Goal: Task Accomplishment & Management: Manage account settings

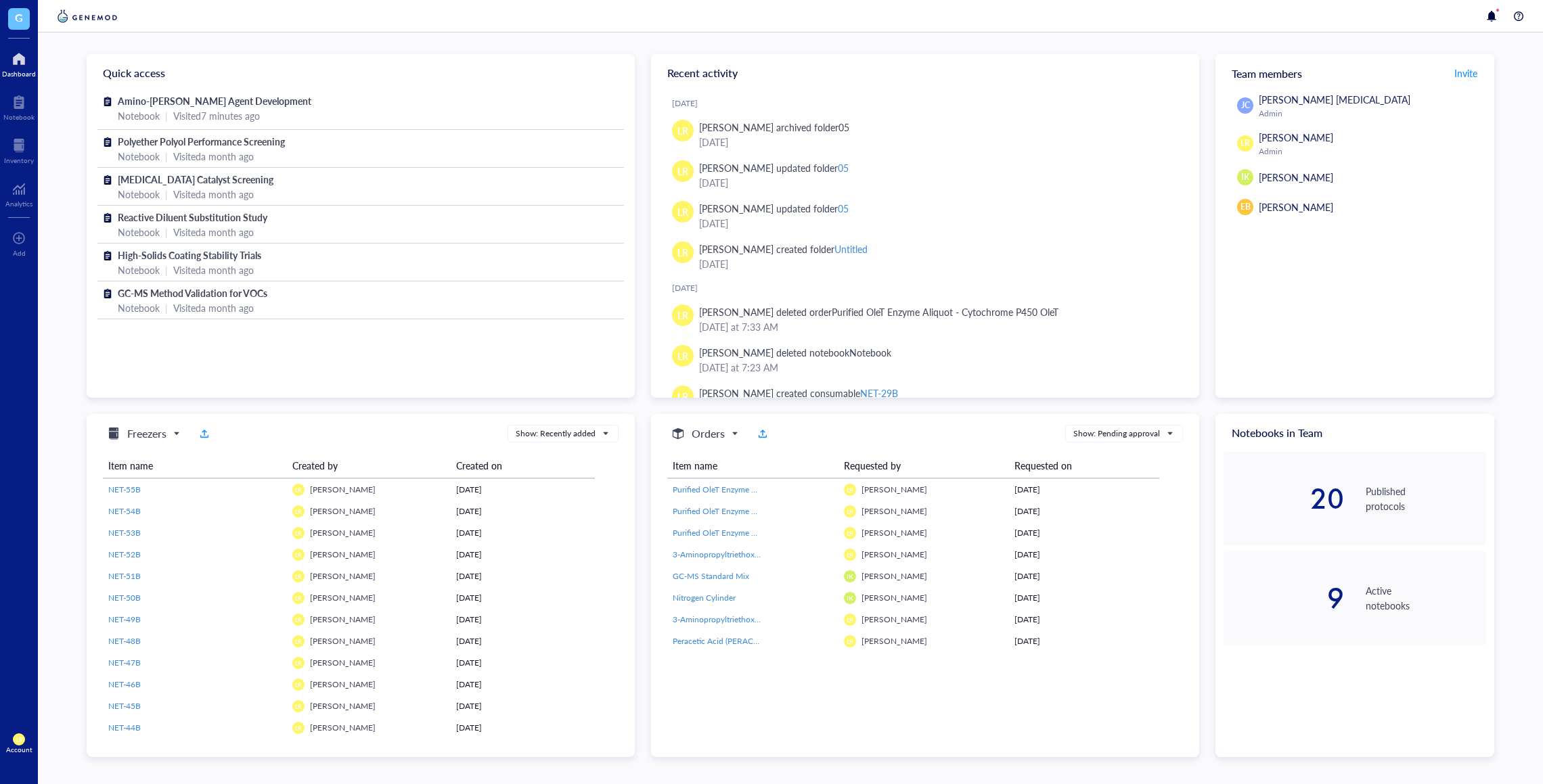
click at [23, 737] on span "LR" at bounding box center [18, 739] width 12 height 12
click at [92, 698] on link "Account settings" at bounding box center [95, 693] width 89 height 24
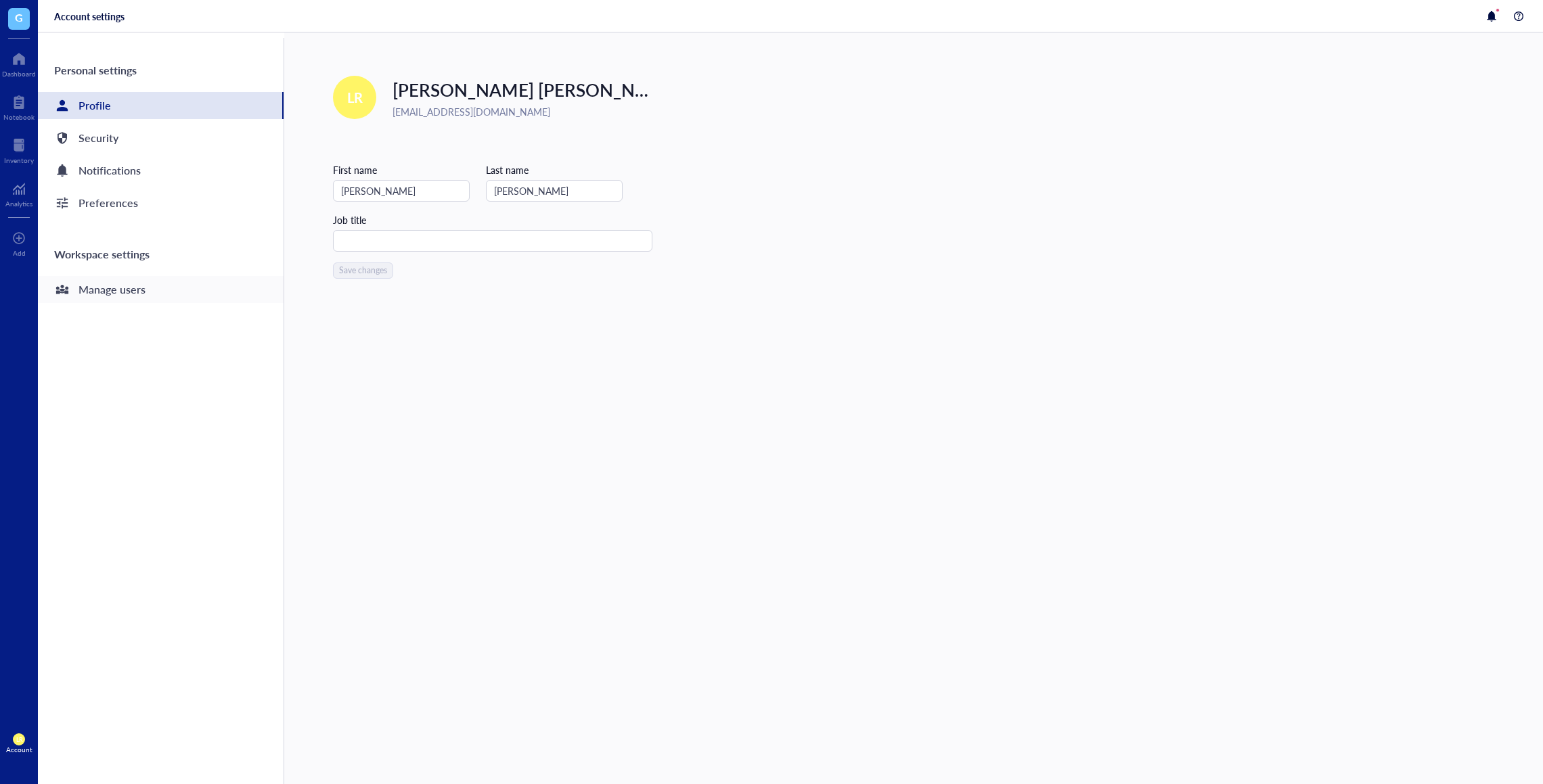
click at [191, 287] on div "Manage users" at bounding box center [160, 289] width 246 height 27
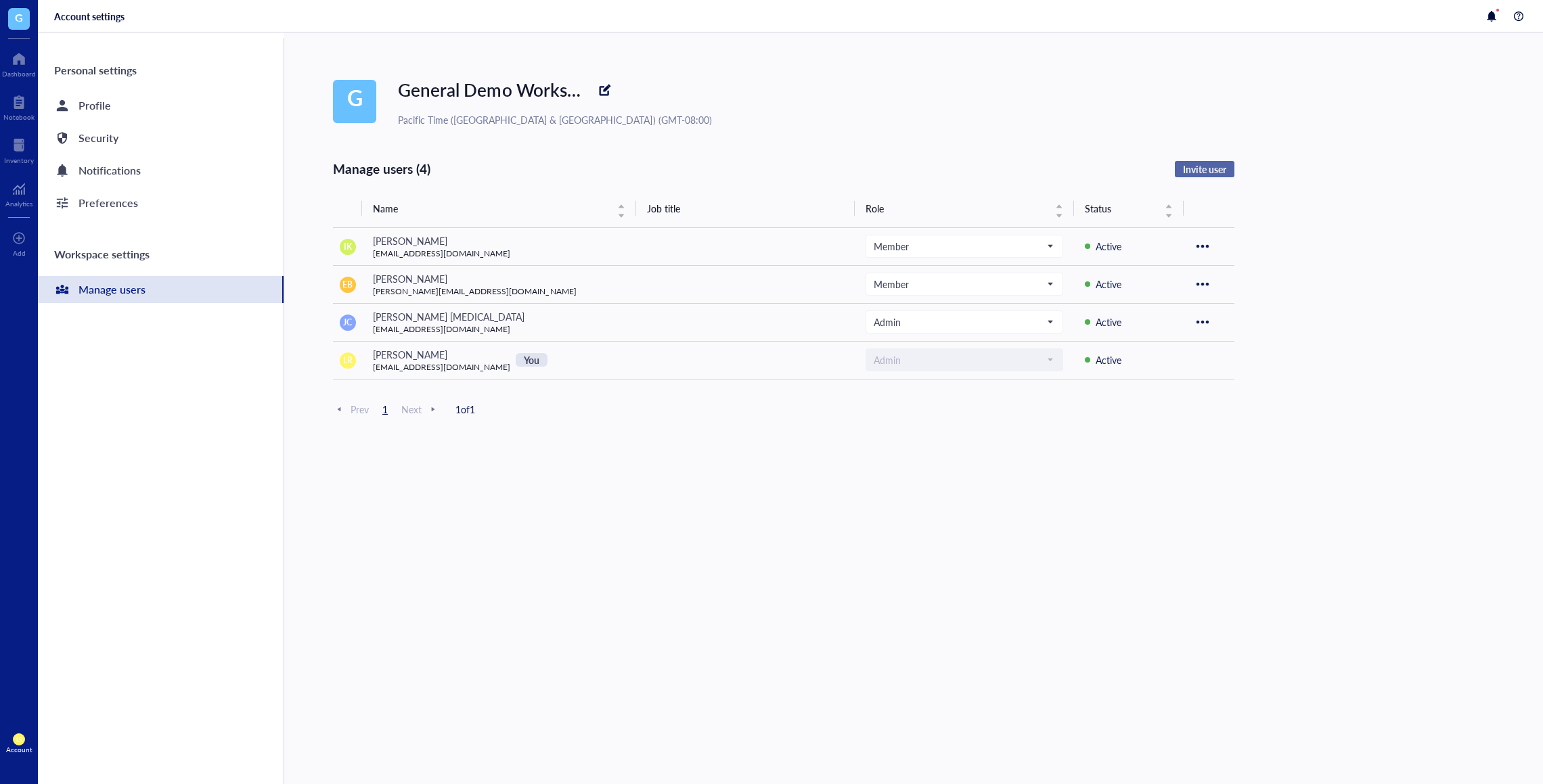
click at [1225, 164] on span "Invite user" at bounding box center [1204, 169] width 43 height 12
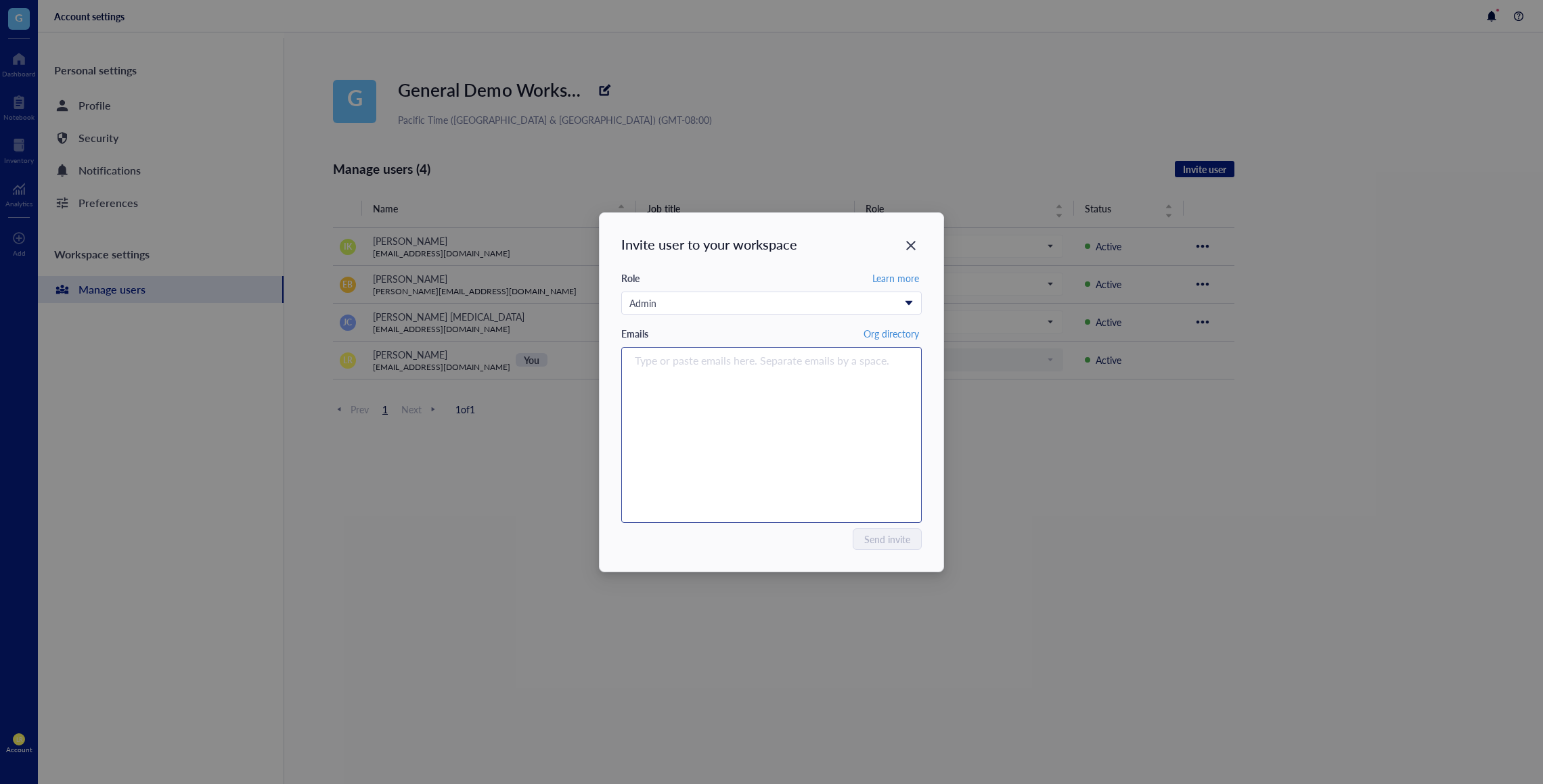
click at [797, 409] on div "Type or paste emails here. Separate emails by a space." at bounding box center [772, 435] width 288 height 169
type input "c"
type input "[EMAIL_ADDRESS][PERSON_NAME][DOMAIN_NAME]"
click at [794, 551] on div "Invite user to your workspace Role Learn more Admin Emails Org directory [EMAIL…" at bounding box center [771, 392] width 344 height 358
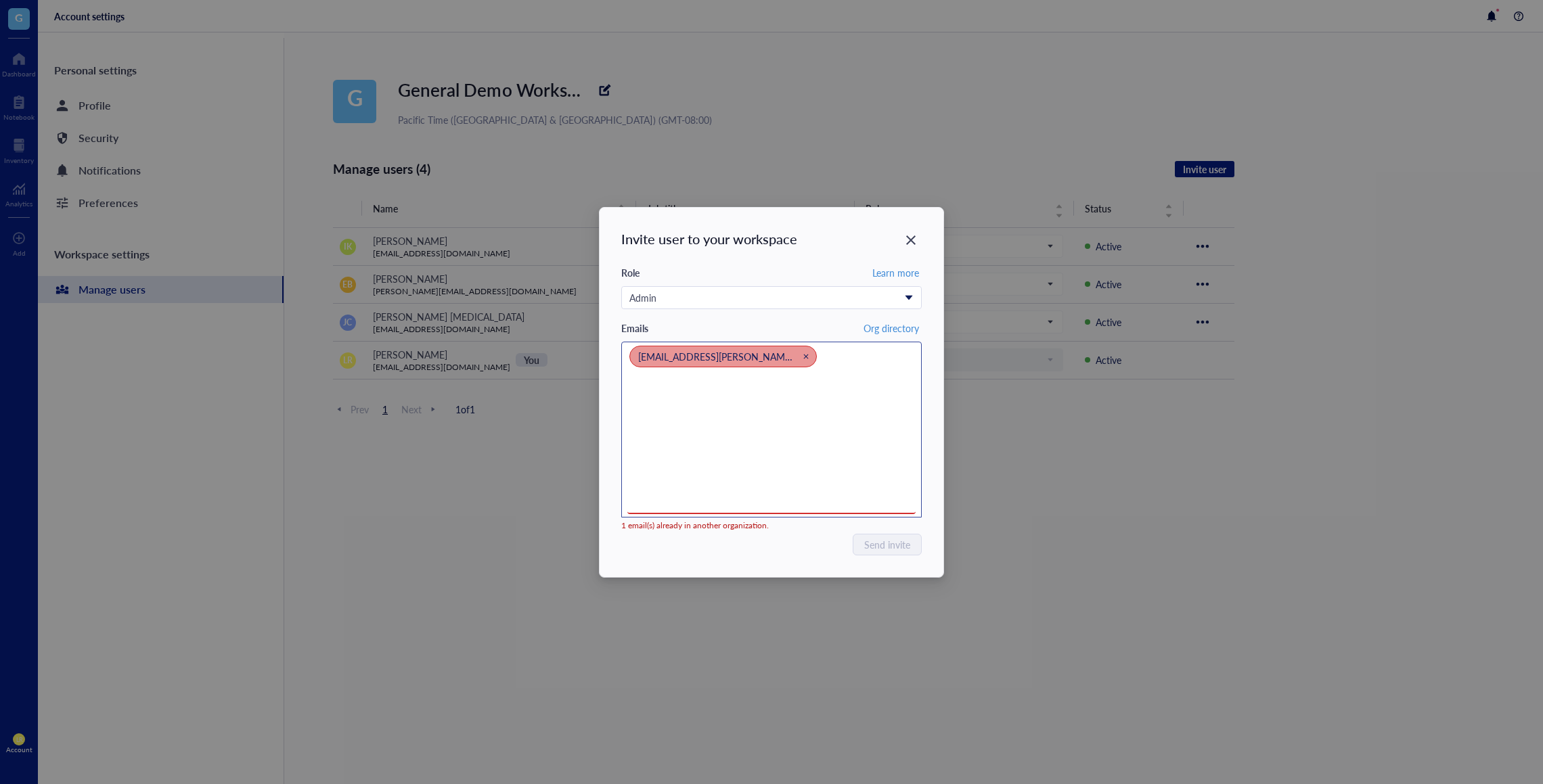
click at [803, 357] on icon "Close" at bounding box center [805, 356] width 5 height 5
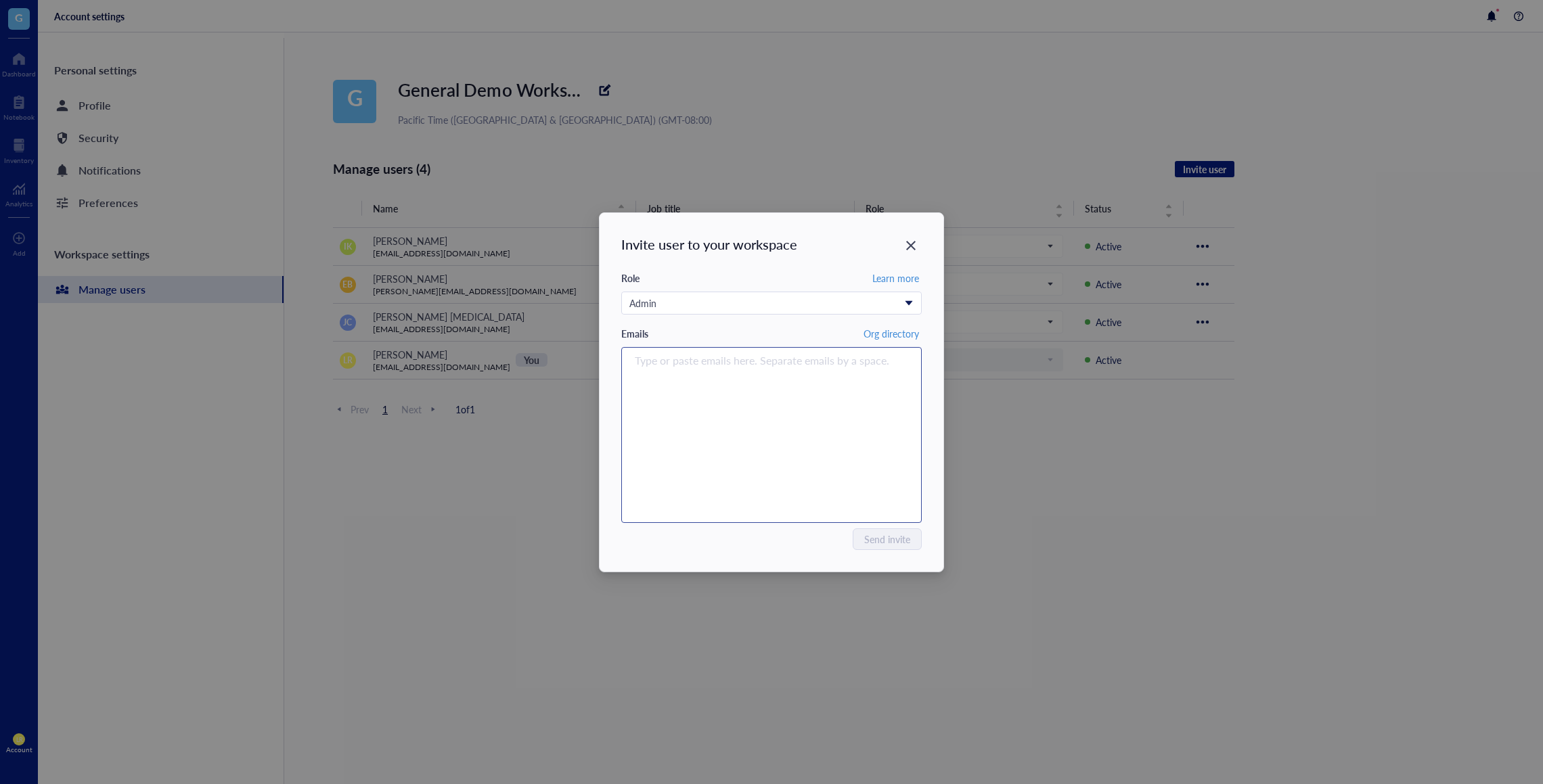
click at [730, 382] on div "Type or paste emails here. Separate emails by a space." at bounding box center [772, 435] width 288 height 169
type input "[EMAIL_ADDRESS][DOMAIN_NAME]"
click at [723, 510] on div "[EMAIL_ADDRESS][DOMAIN_NAME]" at bounding box center [772, 435] width 288 height 169
type input "[EMAIL_ADDRESS][DOMAIN_NAME]"
click at [769, 543] on div "Send invite" at bounding box center [771, 539] width 300 height 22
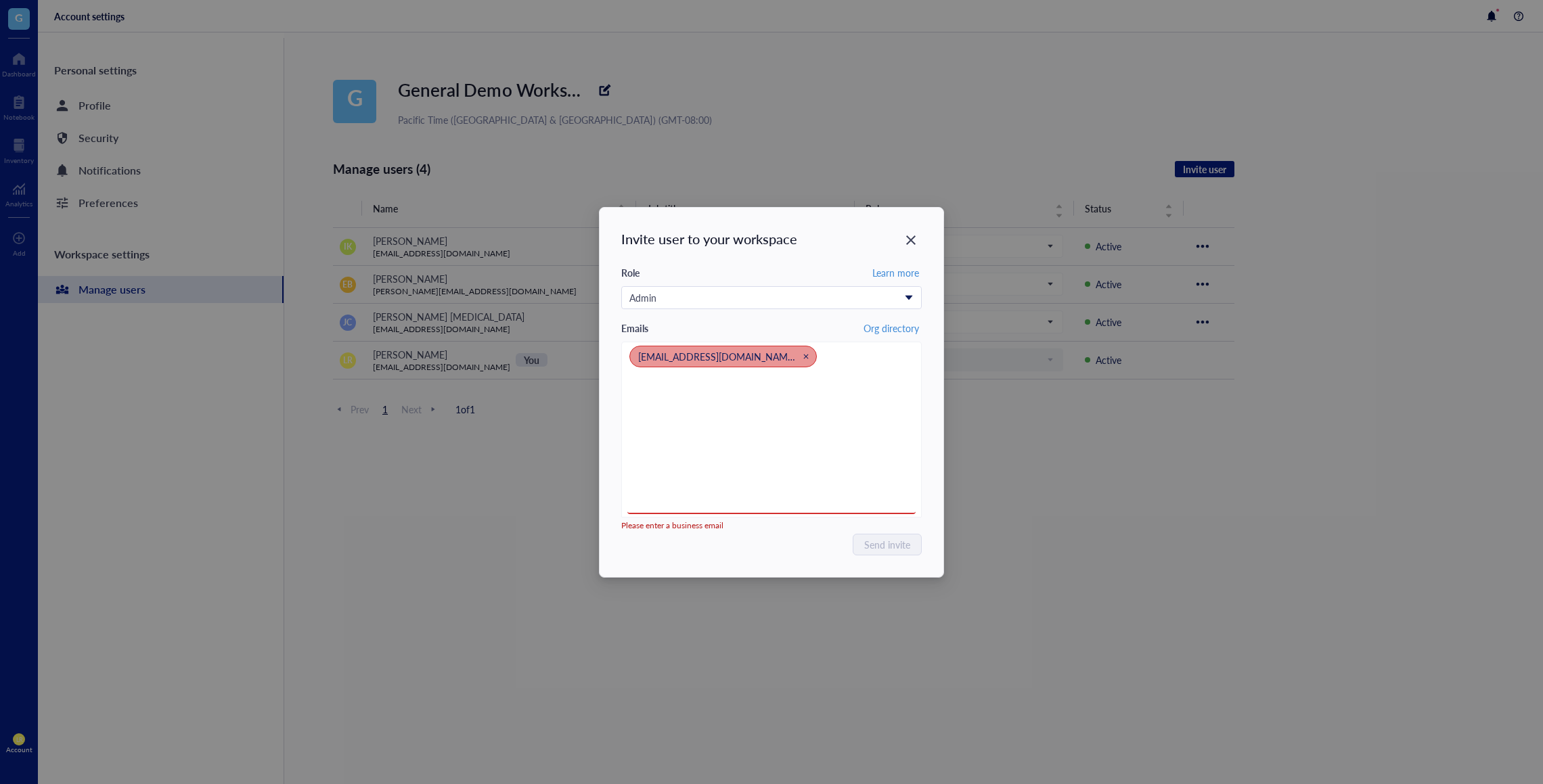
click at [742, 360] on span "[EMAIL_ADDRESS][DOMAIN_NAME]" at bounding box center [723, 356] width 188 height 22
click at [801, 355] on div "Close" at bounding box center [806, 357] width 10 height 10
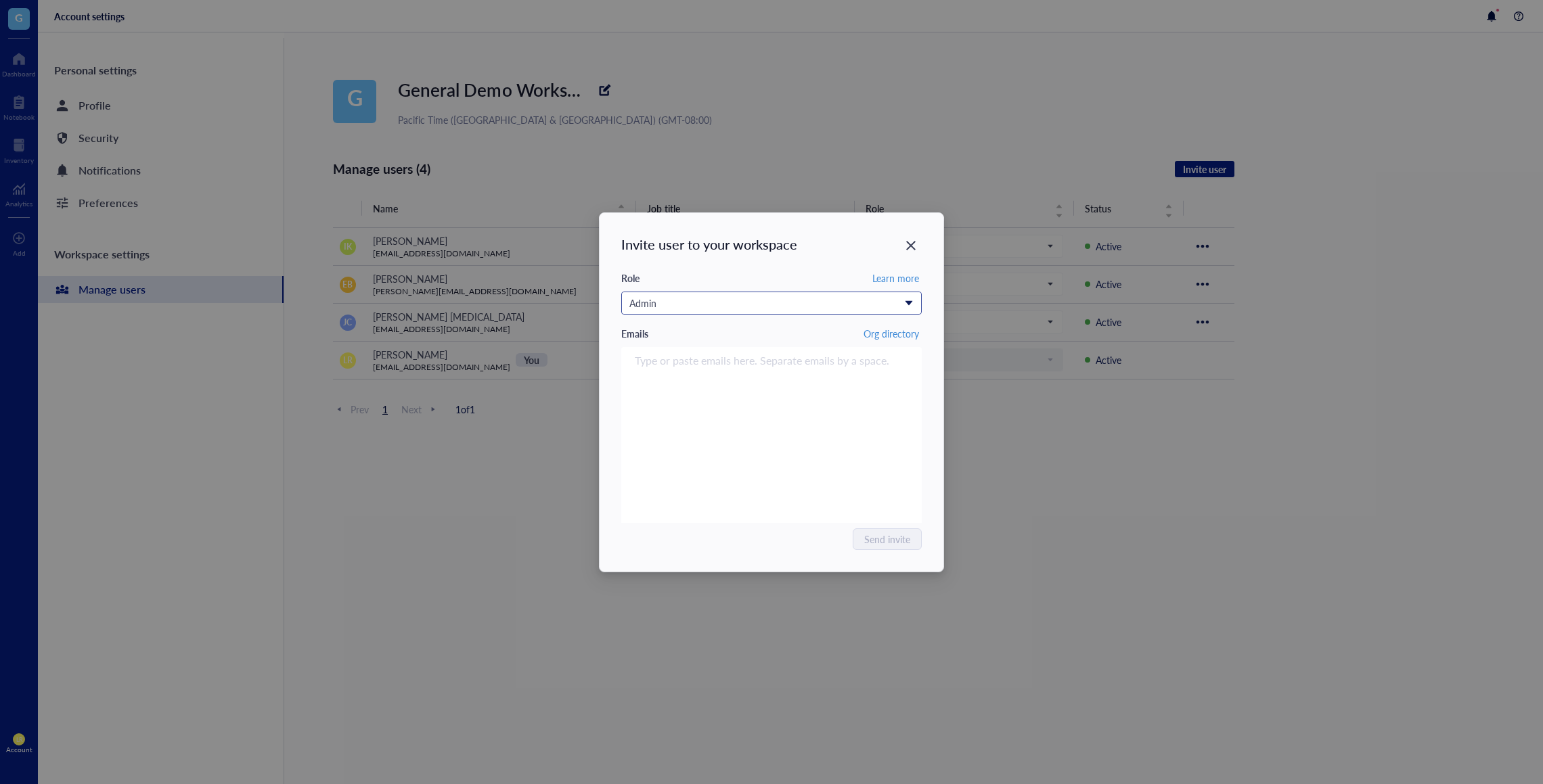
click at [797, 313] on div "Admin" at bounding box center [771, 303] width 300 height 23
click at [773, 356] on input "search" at bounding box center [769, 360] width 267 height 16
paste input "[EMAIL_ADDRESS][DOMAIN_NAME]"
type input "[EMAIL_ADDRESS][DOMAIN_NAME]"
click at [837, 541] on div "Send invite" at bounding box center [771, 539] width 300 height 22
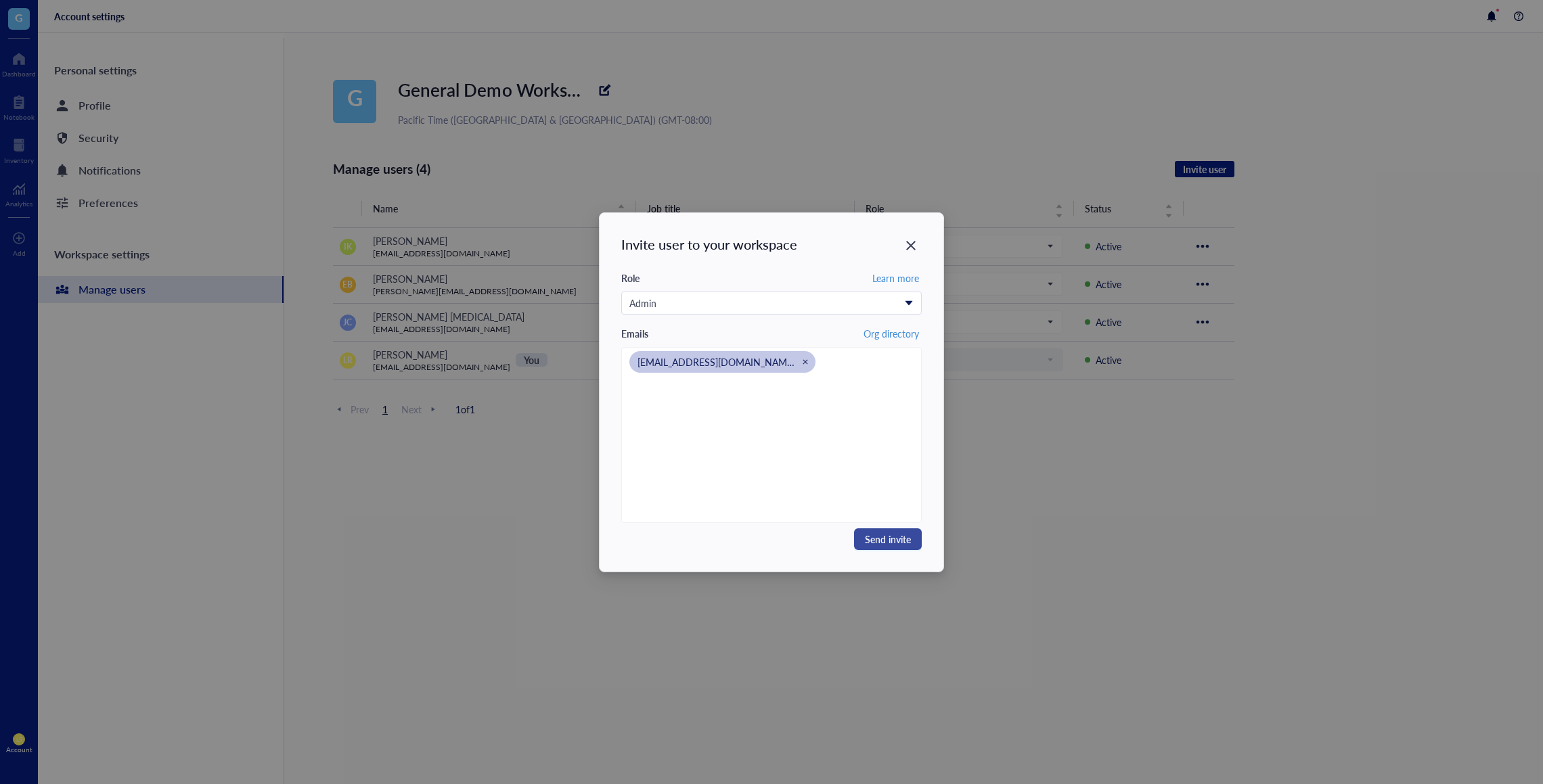
click at [883, 542] on span "Send invite" at bounding box center [888, 539] width 46 height 15
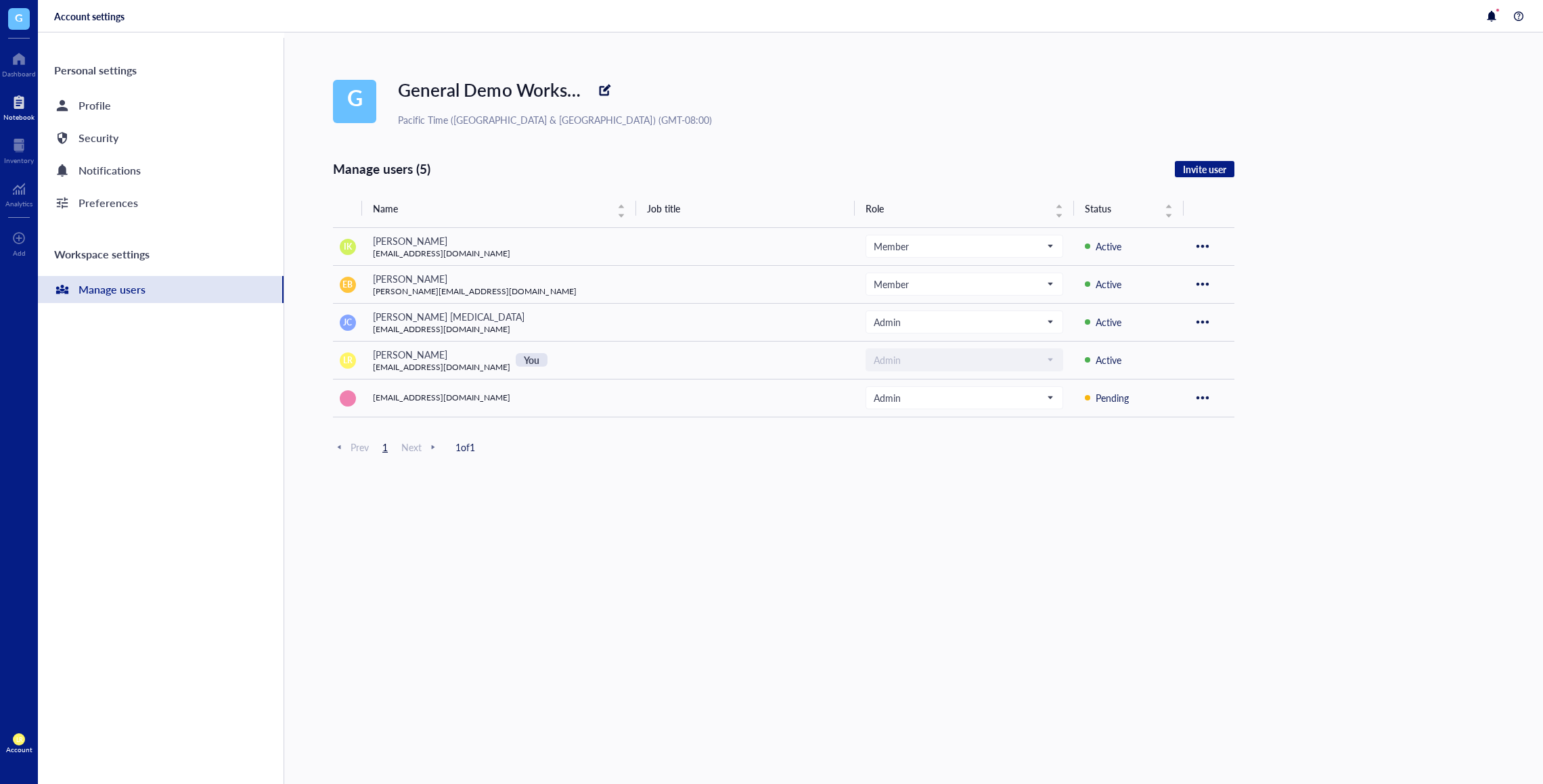
click at [25, 111] on link "Notebook" at bounding box center [19, 106] width 31 height 30
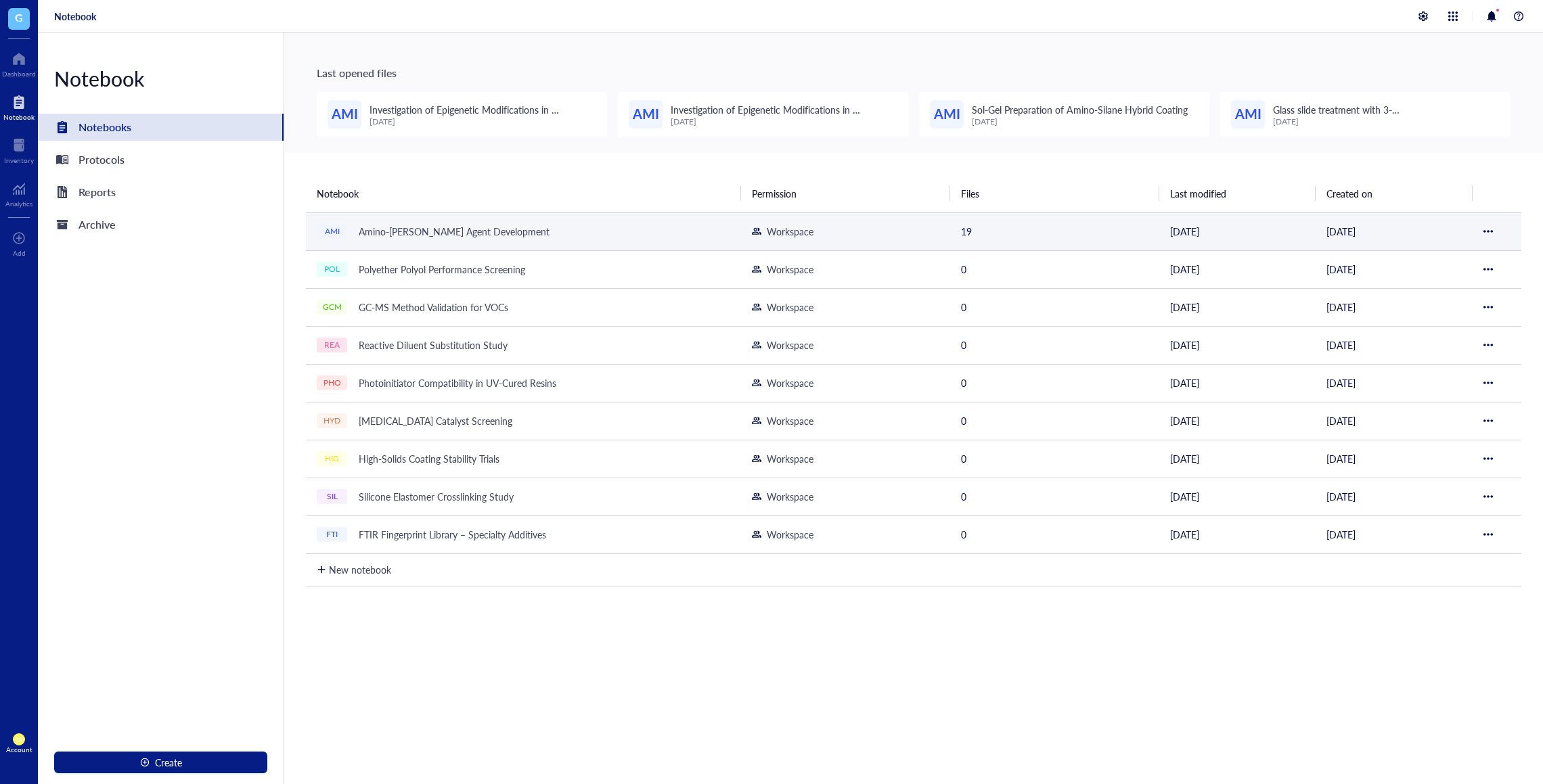
click at [401, 249] on td "AMI Amino-[PERSON_NAME] Agent Development" at bounding box center [523, 231] width 435 height 38
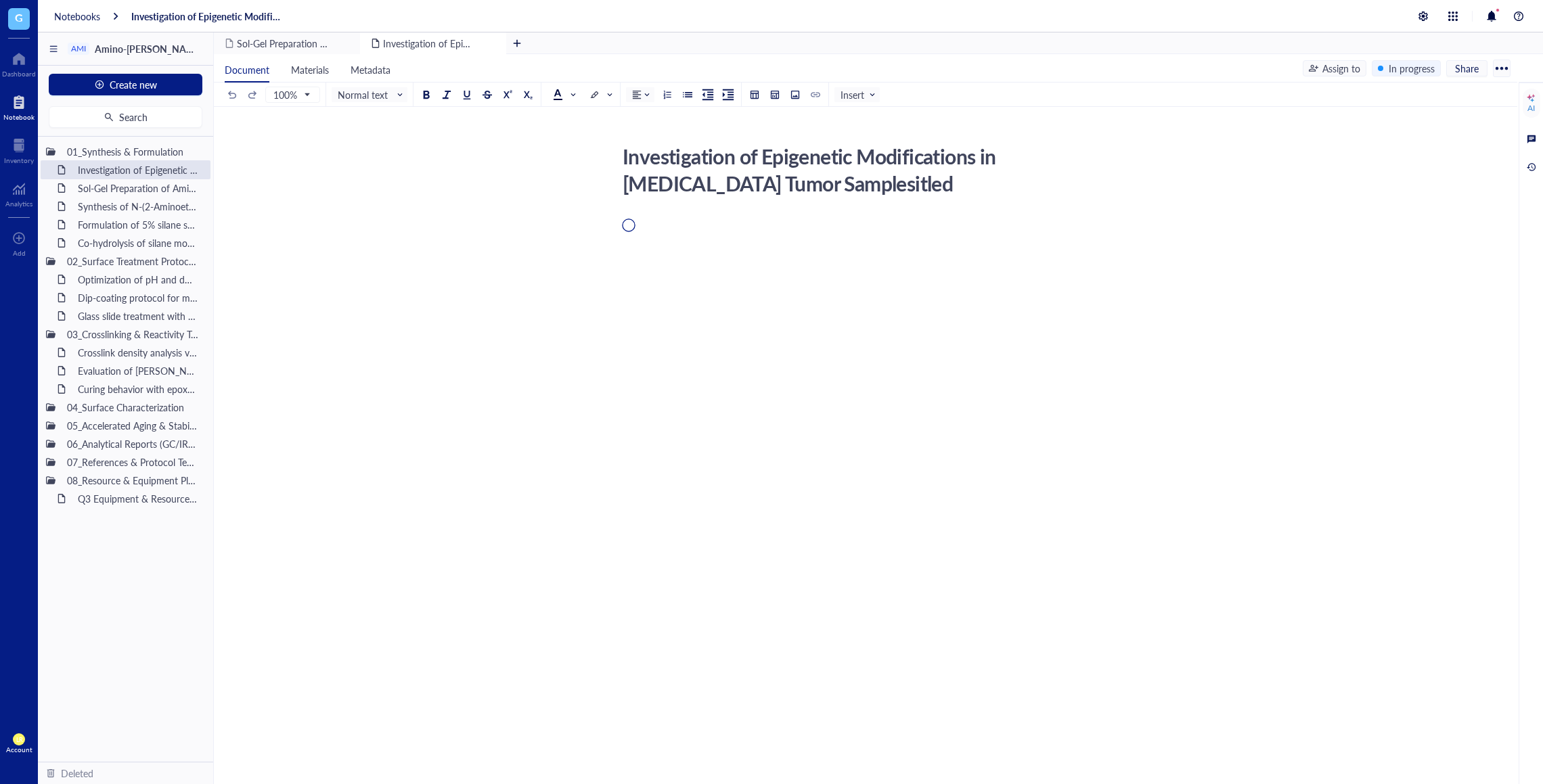
click at [1404, 76] on div "Assign to In progress Share" at bounding box center [1406, 68] width 208 height 18
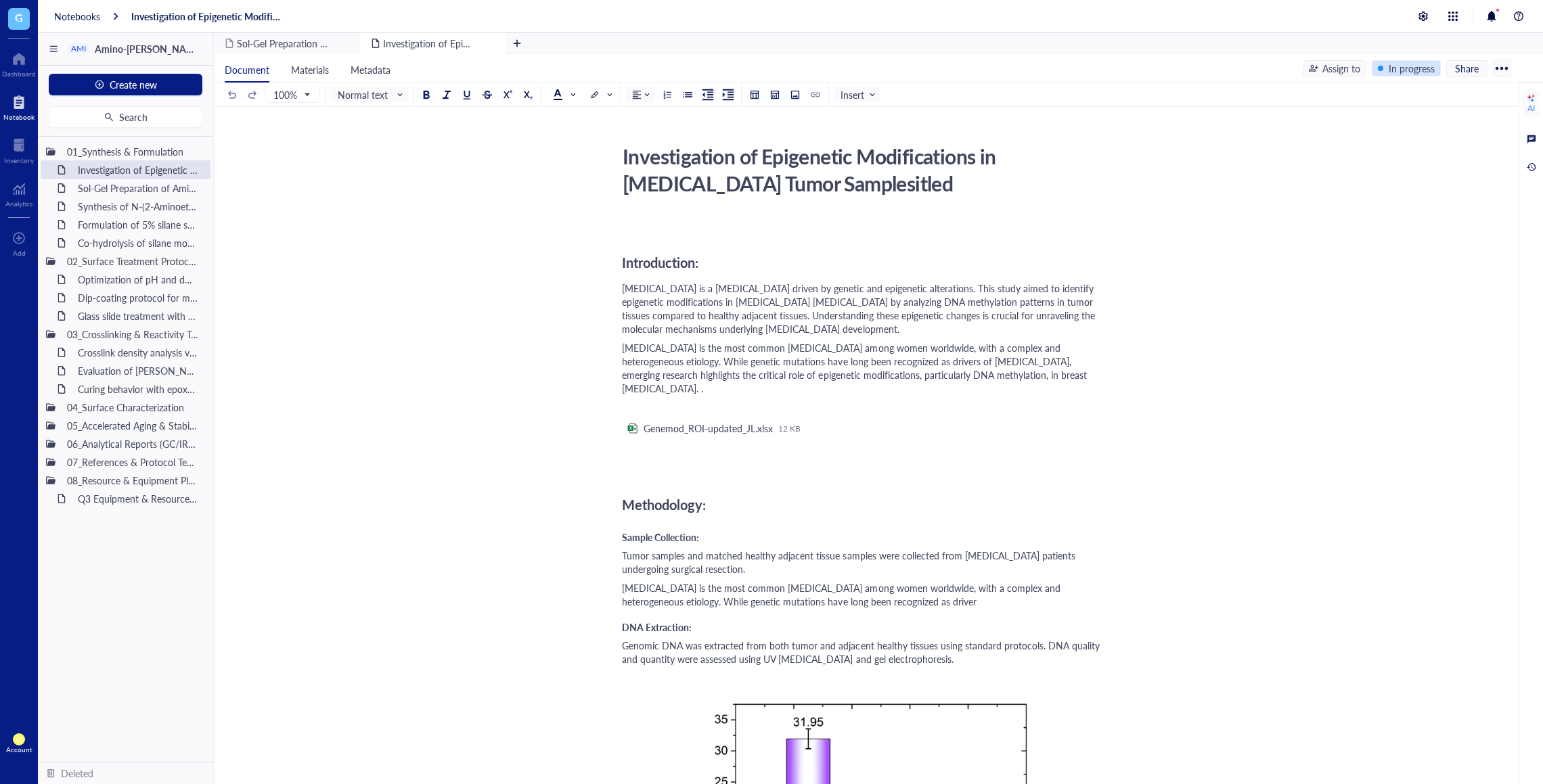
click at [1415, 71] on div "In progress" at bounding box center [1411, 68] width 46 height 15
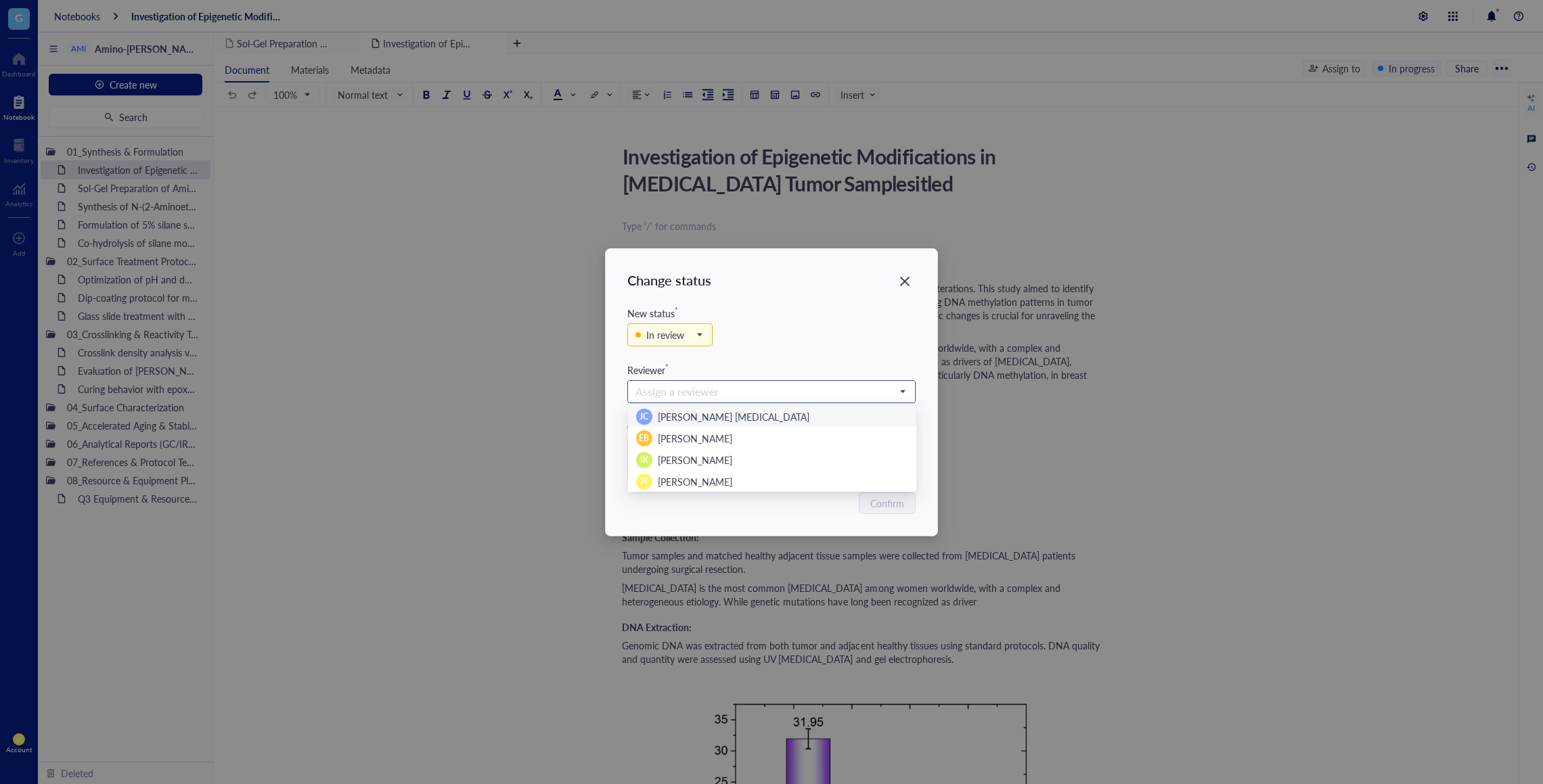
click at [806, 395] on input "search" at bounding box center [765, 391] width 260 height 20
click at [769, 477] on div "JT [PERSON_NAME] Temp" at bounding box center [772, 482] width 272 height 16
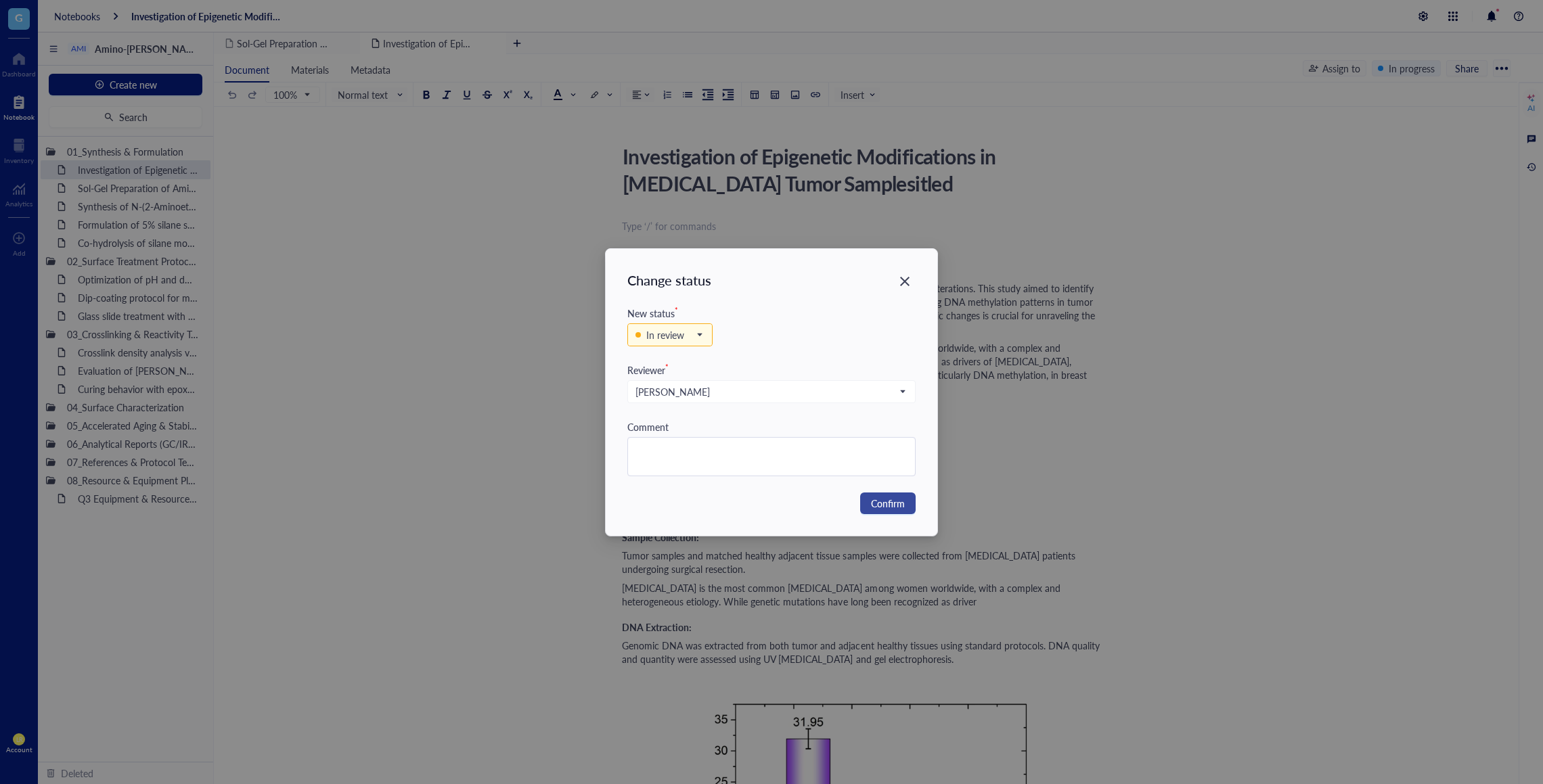
click at [874, 505] on span "Confirm" at bounding box center [888, 503] width 34 height 15
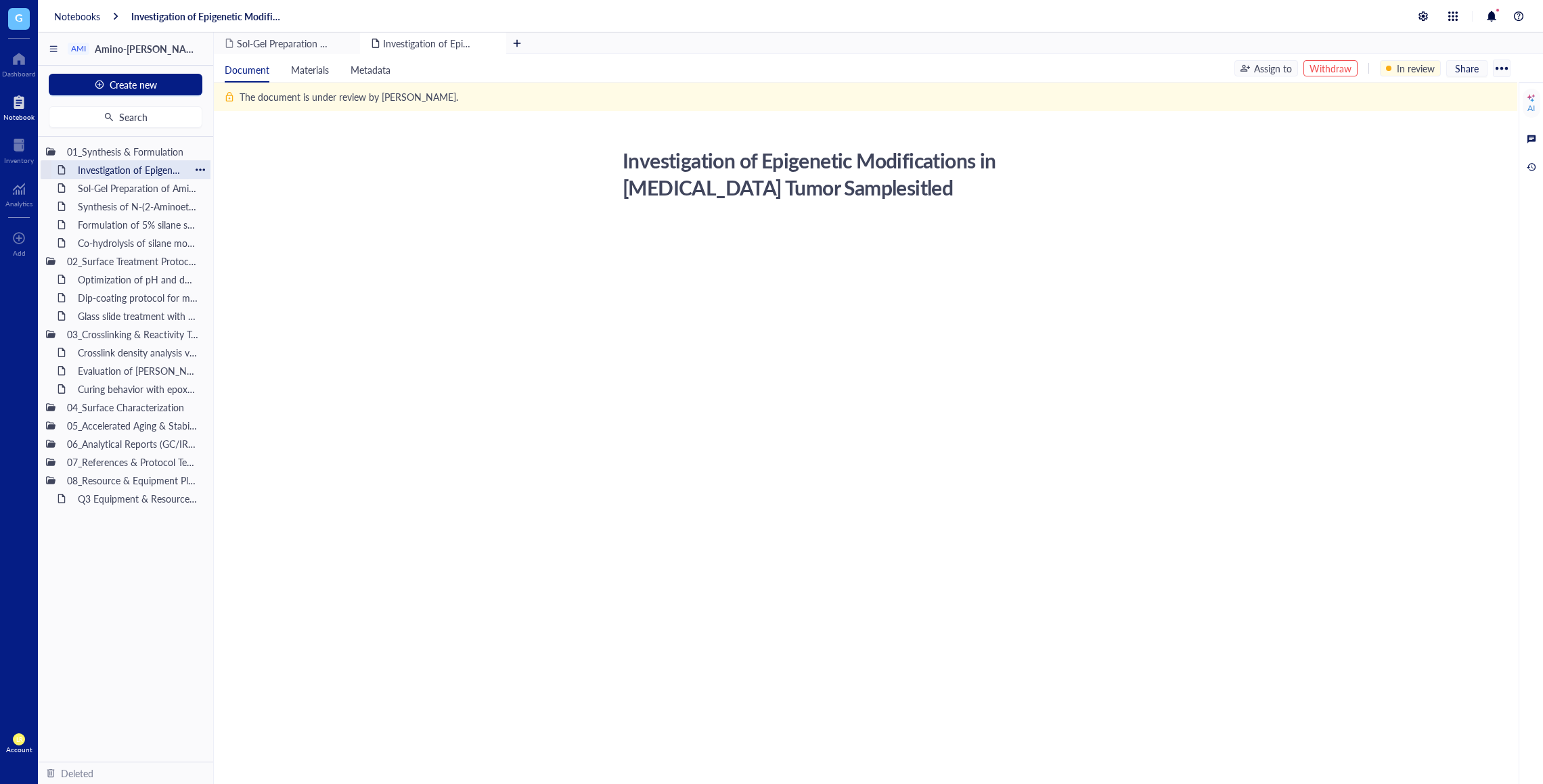
click at [162, 172] on div "Investigation of Epigenetic Modifications in [MEDICAL_DATA] Tumor Samplesitled" at bounding box center [130, 169] width 118 height 19
click at [125, 186] on div "Sol-Gel Preparation of Amino-Silane Hybrid Coating" at bounding box center [130, 188] width 118 height 19
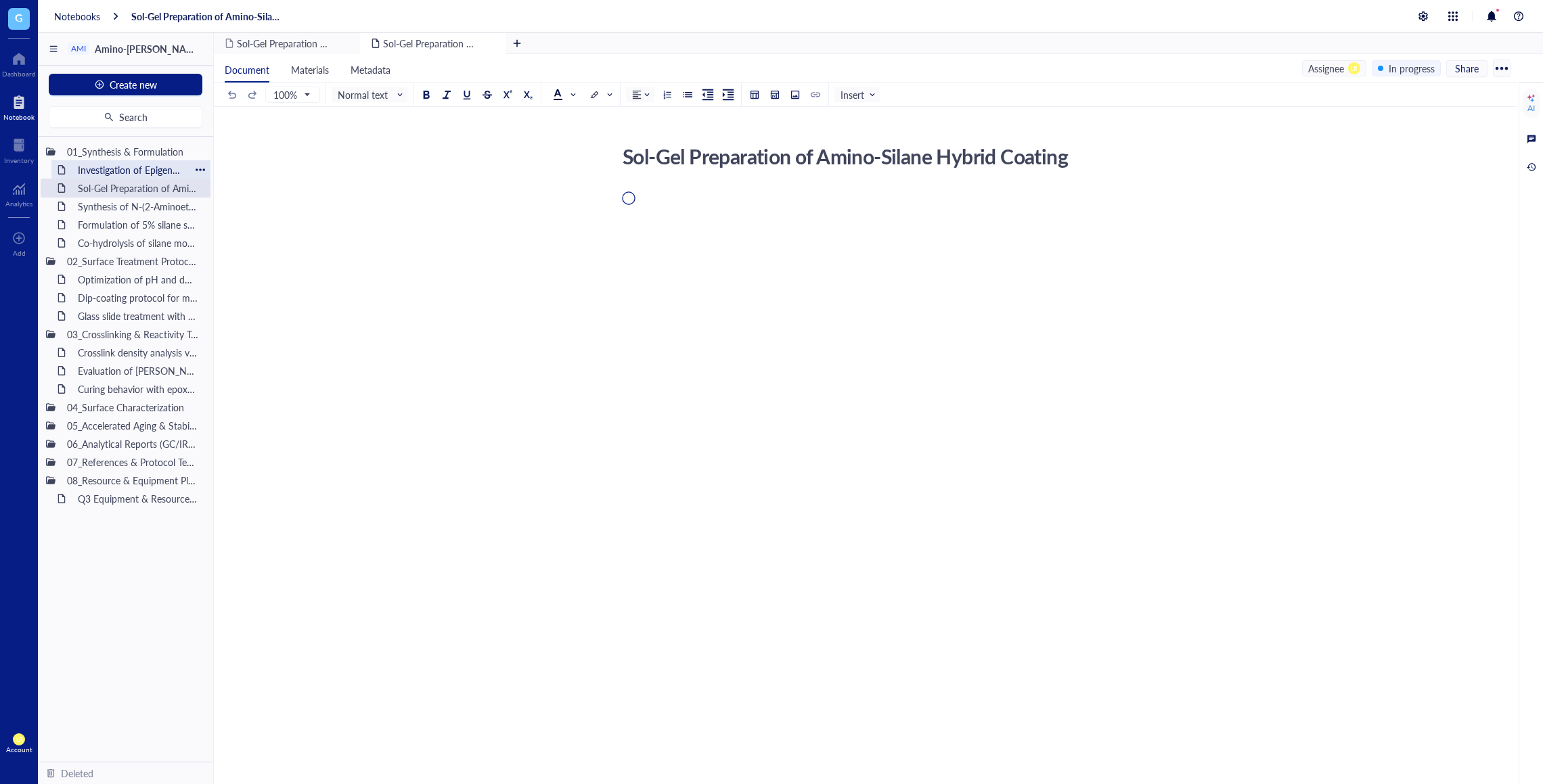
click at [132, 170] on div "Investigation of Epigenetic Modifications in [MEDICAL_DATA] Tumor Samplesitled" at bounding box center [130, 169] width 118 height 19
